Goal: Use online tool/utility: Utilize a website feature to perform a specific function

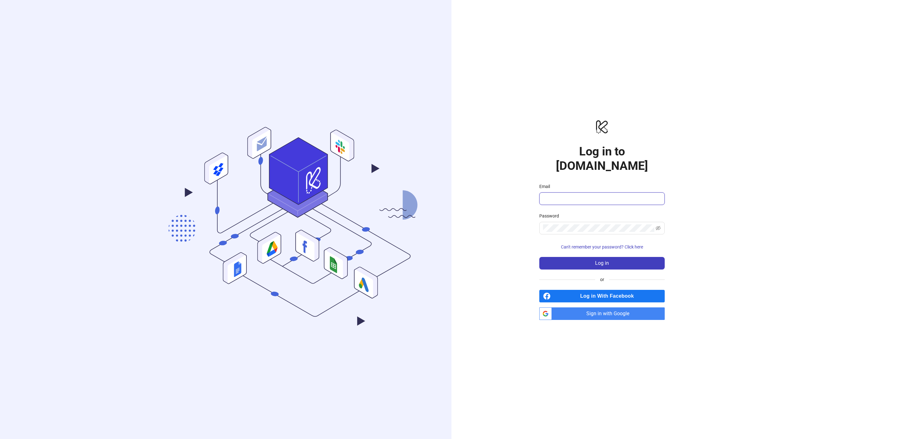
click at [550, 195] on input "Email" at bounding box center [601, 199] width 117 height 8
type input "**********"
click at [639, 257] on button "Log in" at bounding box center [601, 263] width 125 height 13
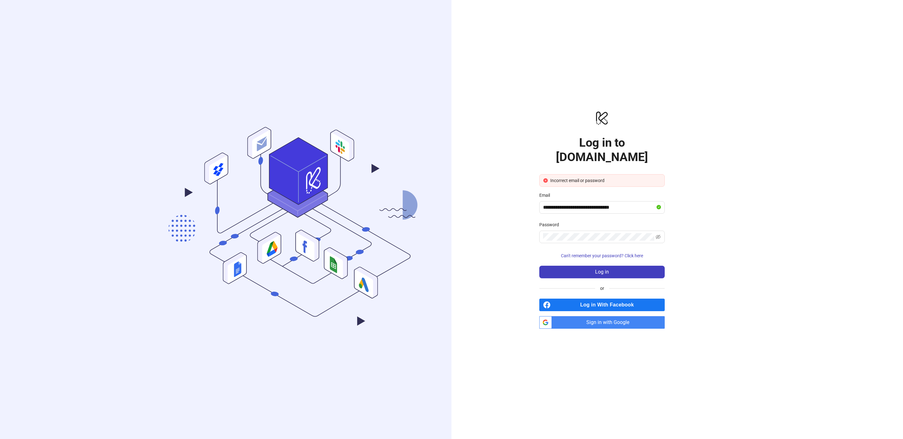
click at [624, 221] on div "Password" at bounding box center [601, 225] width 125 height 9
click at [617, 234] on span at bounding box center [601, 237] width 125 height 13
click at [607, 256] on form "**********" at bounding box center [601, 226] width 125 height 104
click at [604, 269] on span "Log in" at bounding box center [602, 272] width 14 height 6
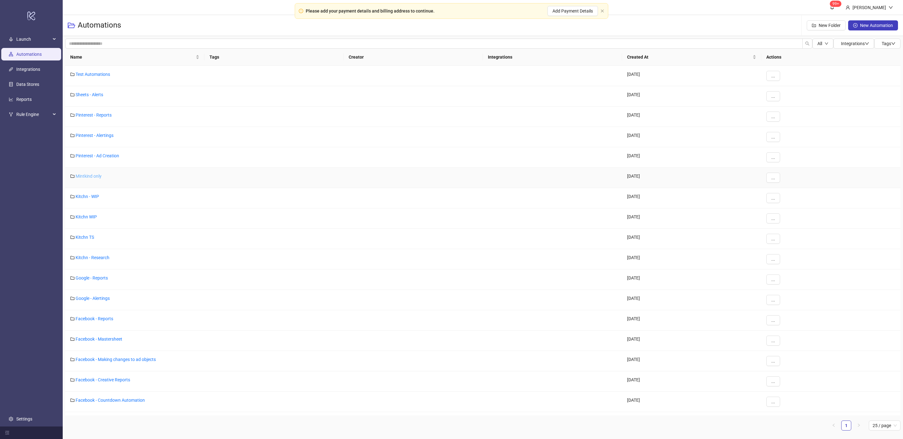
click at [90, 179] on link "Mintkind only" at bounding box center [89, 176] width 26 height 5
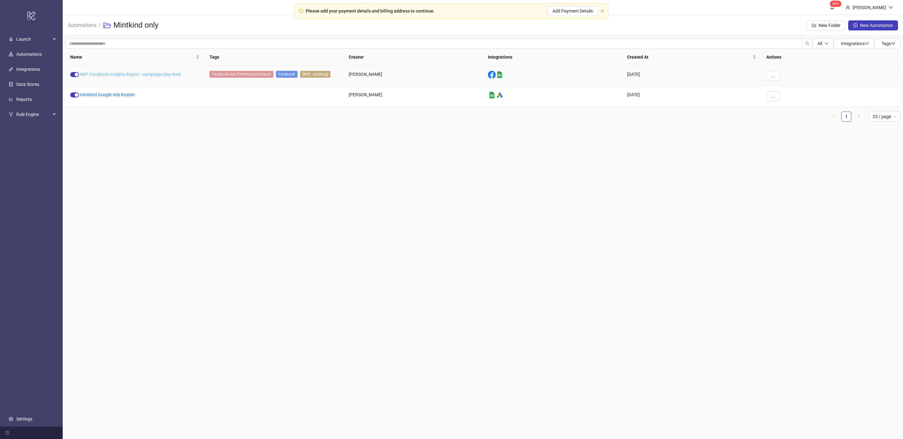
click at [128, 74] on link "WIP: Facebook Insights Export - campaign/day-level" at bounding box center [130, 74] width 101 height 5
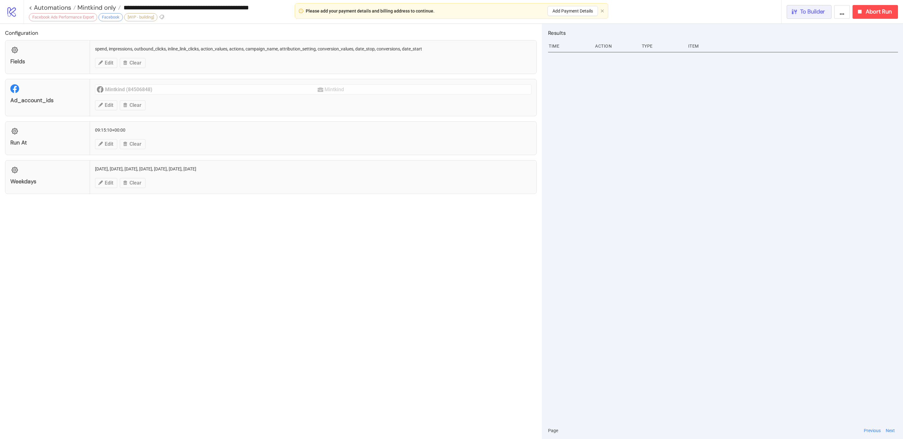
click at [799, 8] on div "To Builder" at bounding box center [808, 11] width 34 height 7
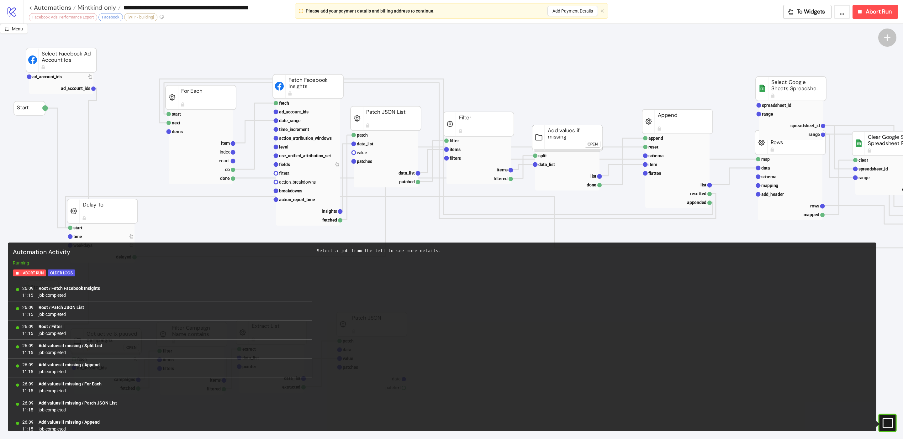
scroll to position [506, 0]
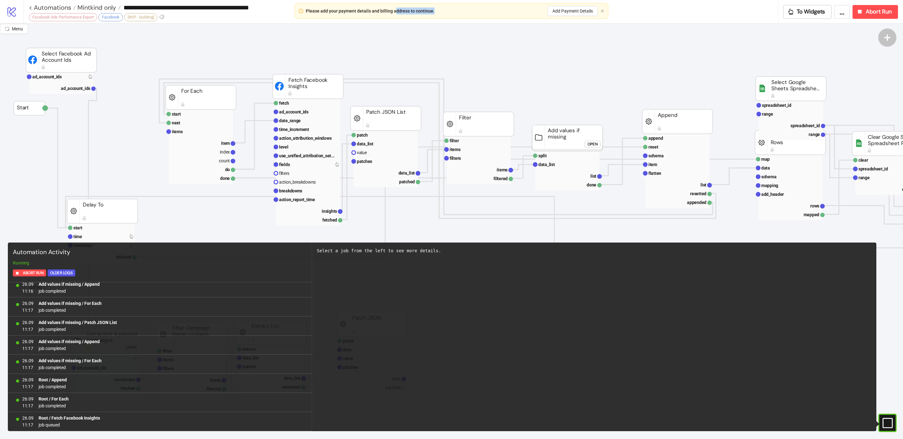
drag, startPoint x: 394, startPoint y: 12, endPoint x: 443, endPoint y: 10, distance: 48.9
click at [442, 10] on div "Please add your payment details and billing address to continue. Add Payment De…" at bounding box center [452, 11] width 292 height 10
click at [443, 10] on div "Please add your payment details and billing address to continue. Add Payment De…" at bounding box center [452, 11] width 292 height 10
click at [602, 12] on icon "close" at bounding box center [602, 11] width 4 height 4
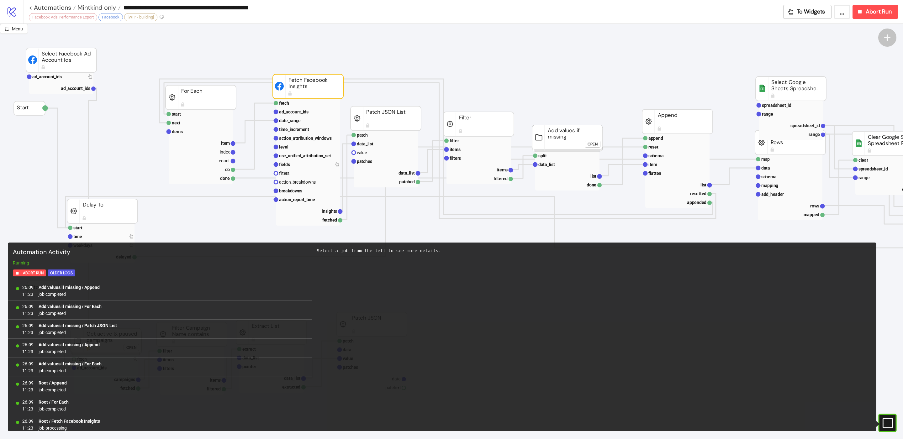
scroll to position [1990, 0]
click at [883, 420] on rect at bounding box center [878, 422] width 9 height 9
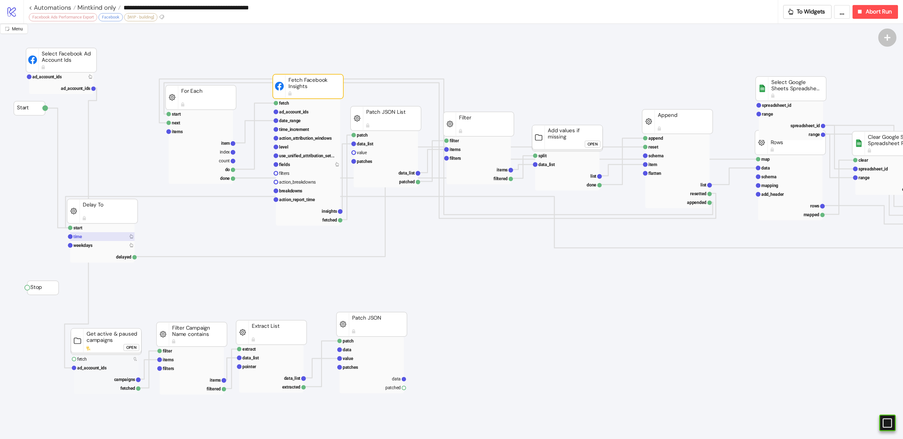
click at [104, 237] on rect at bounding box center [102, 236] width 64 height 9
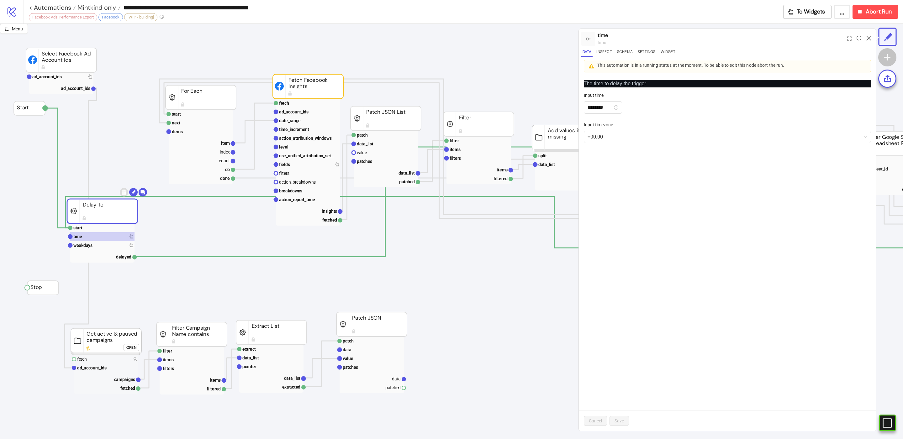
click at [869, 38] on icon at bounding box center [868, 38] width 5 height 5
